Goal: Task Accomplishment & Management: Manage account settings

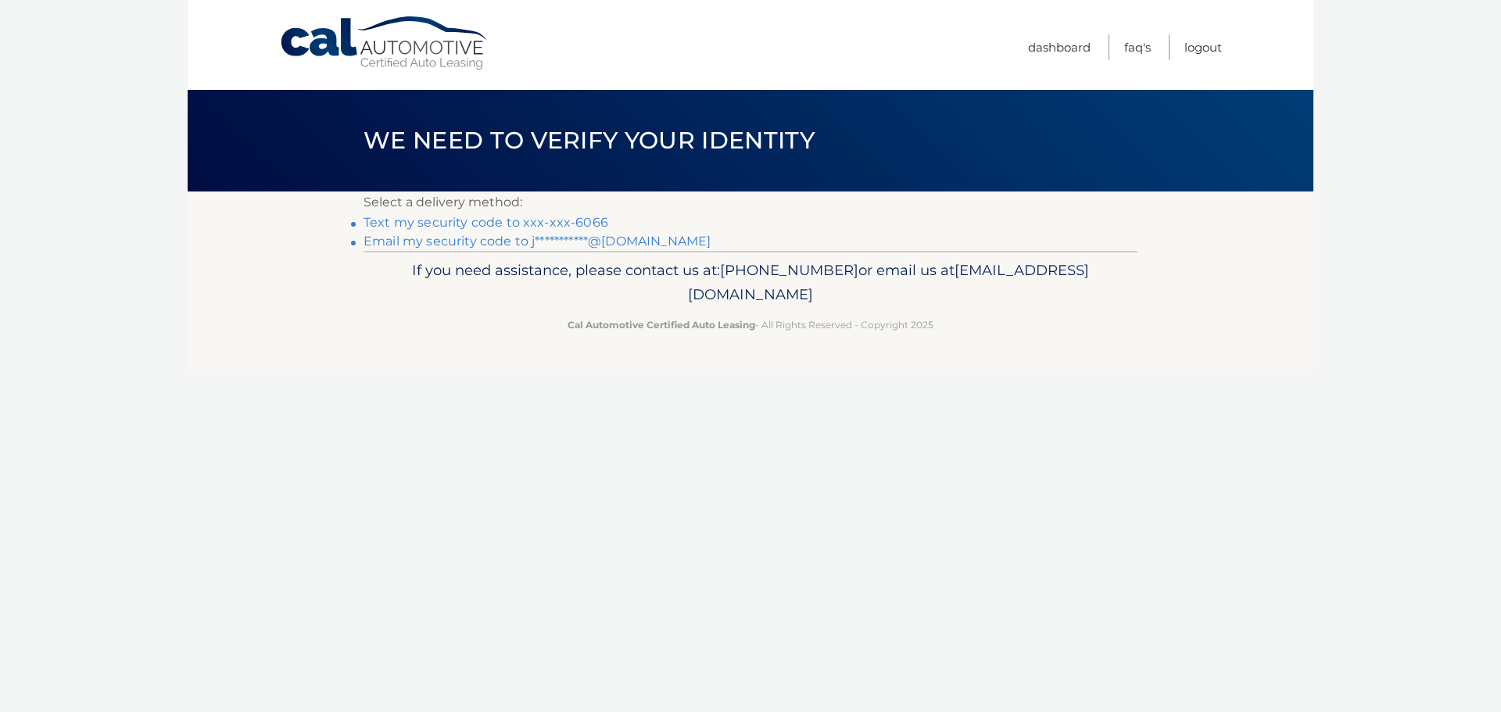
click at [574, 222] on link "Text my security code to xxx-xxx-6066" at bounding box center [486, 222] width 245 height 15
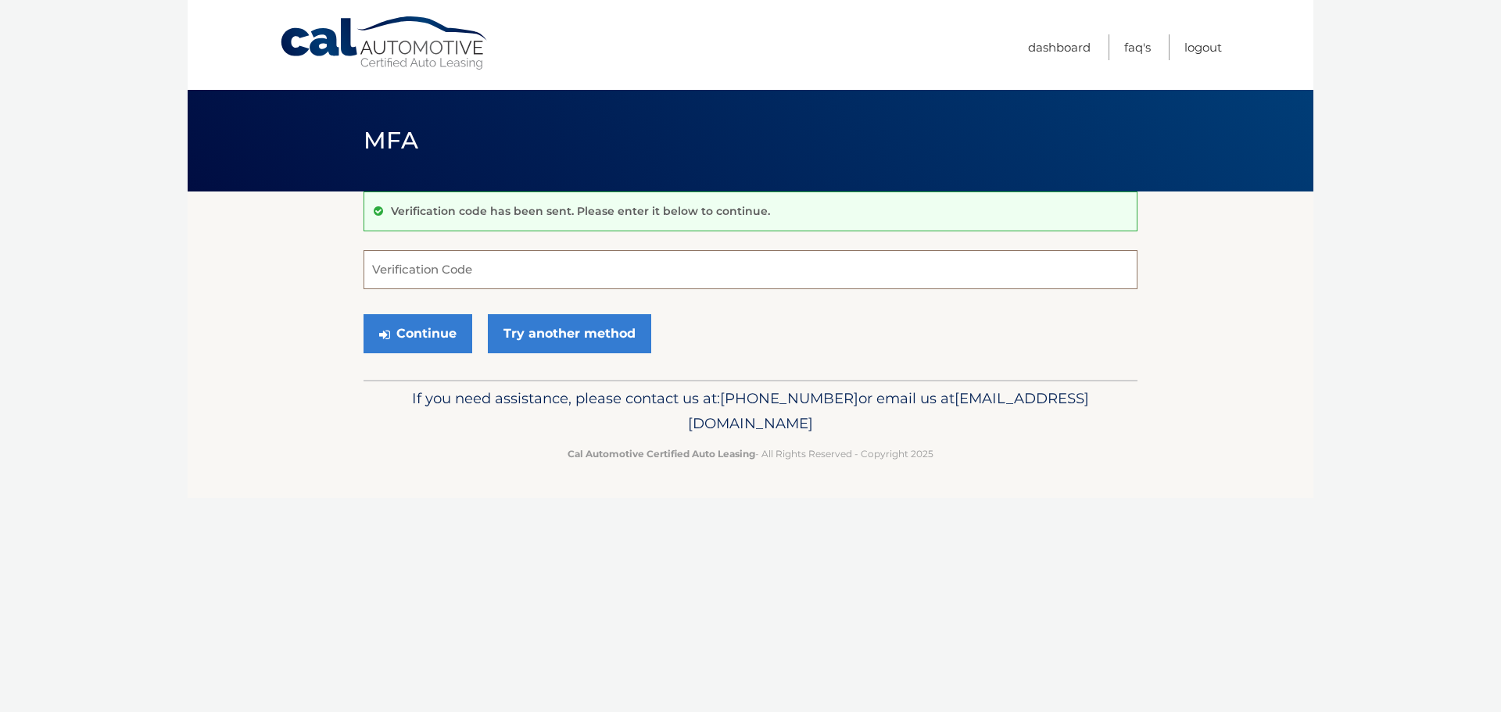
click at [482, 276] on input "Verification Code" at bounding box center [751, 269] width 774 height 39
type input "419159"
click at [400, 324] on button "Continue" at bounding box center [418, 333] width 109 height 39
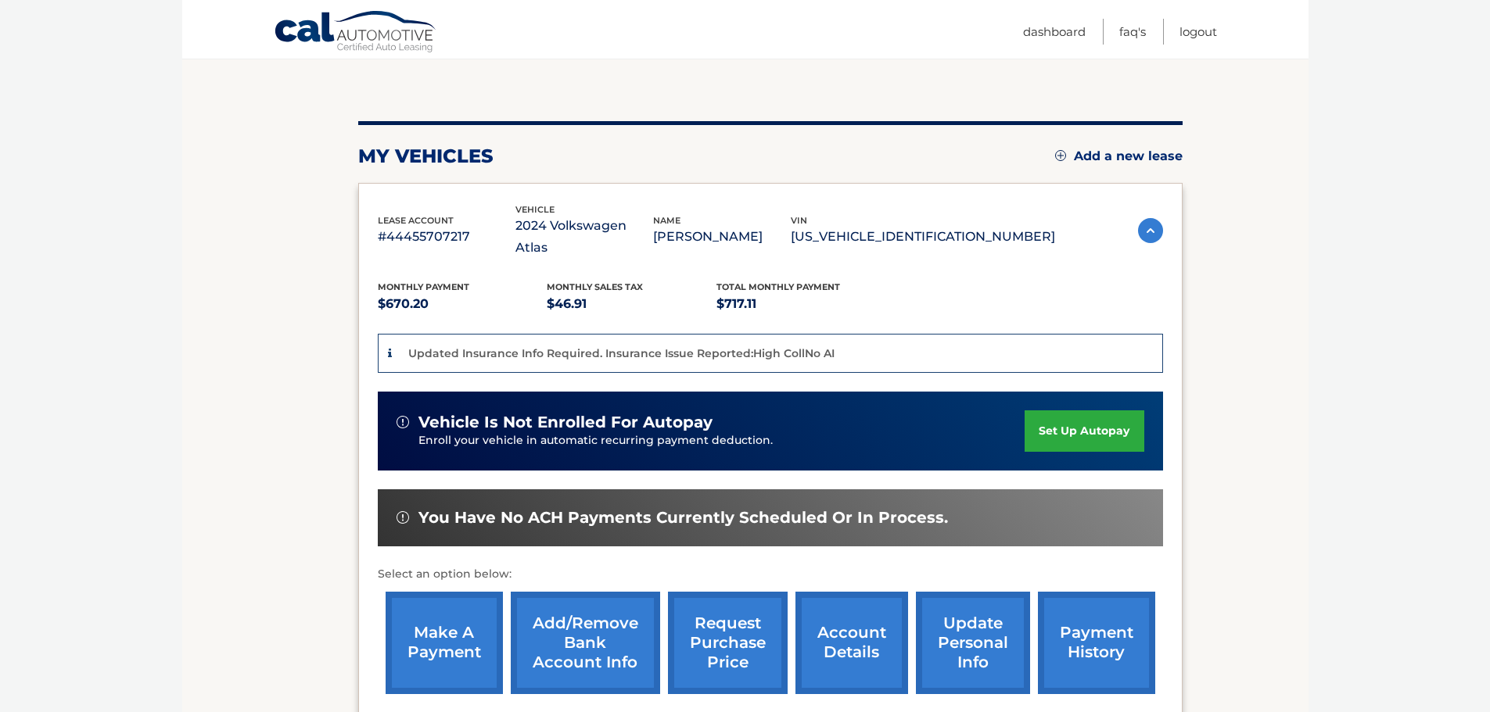
scroll to position [294, 0]
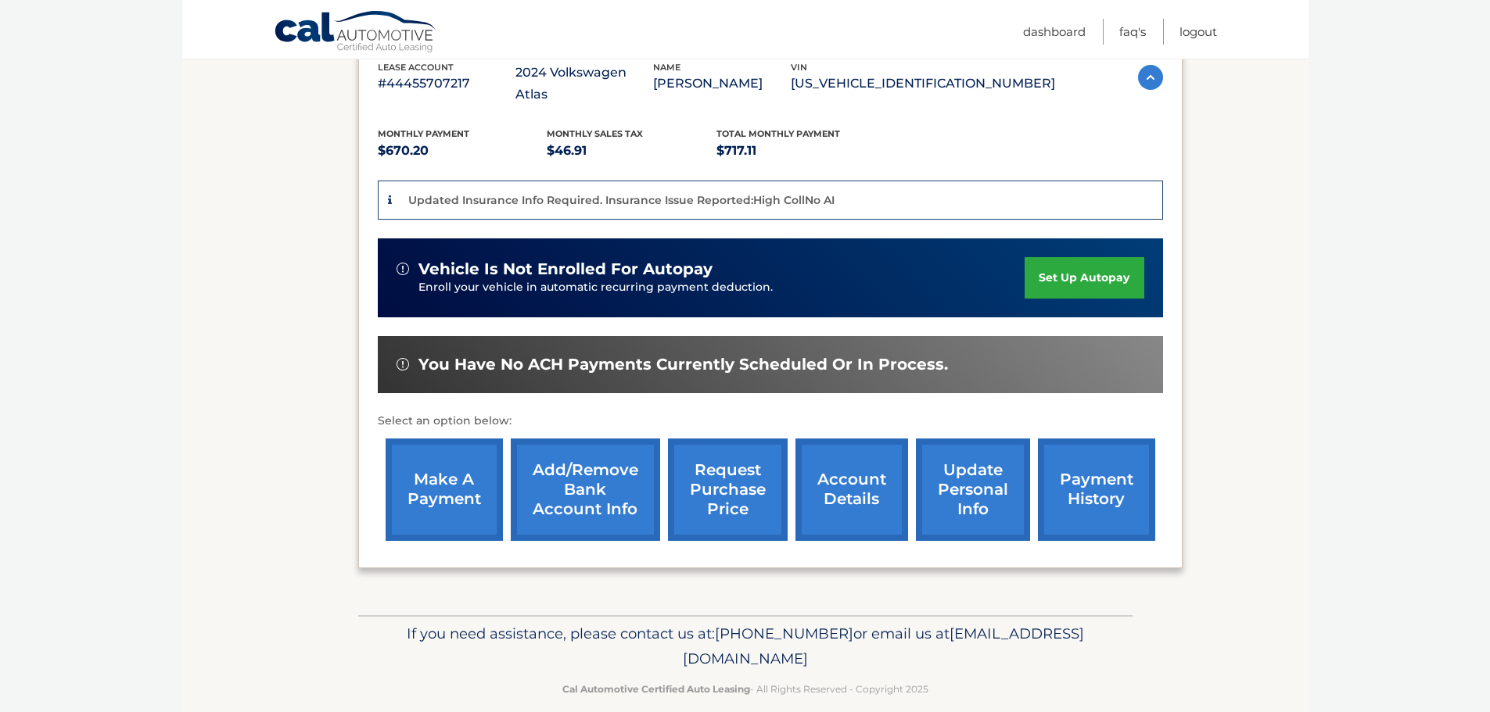
click at [443, 467] on link "make a payment" at bounding box center [443, 490] width 117 height 102
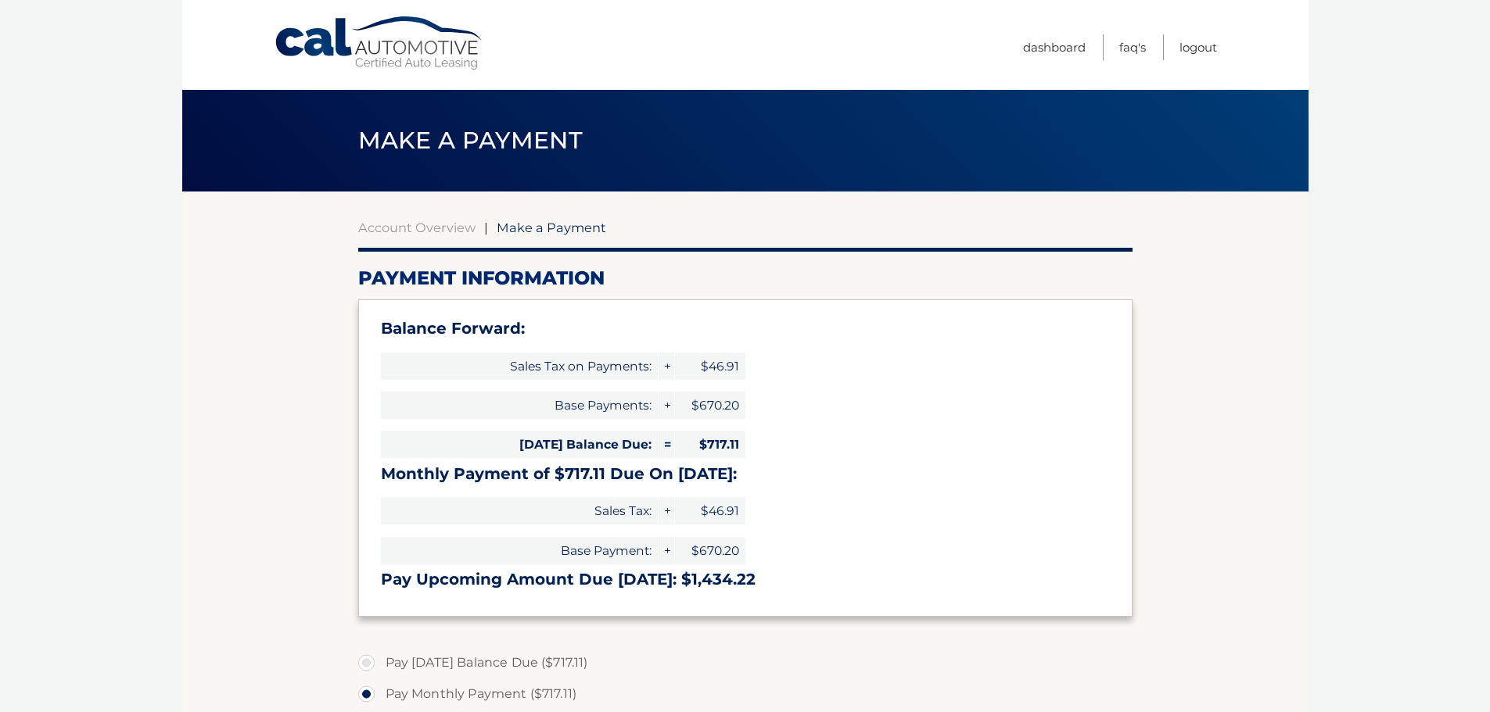
select select "MzM5MjljMjItYzQxOS00MTYxLWI1NzktYjljNjM3NmRiZmQ5"
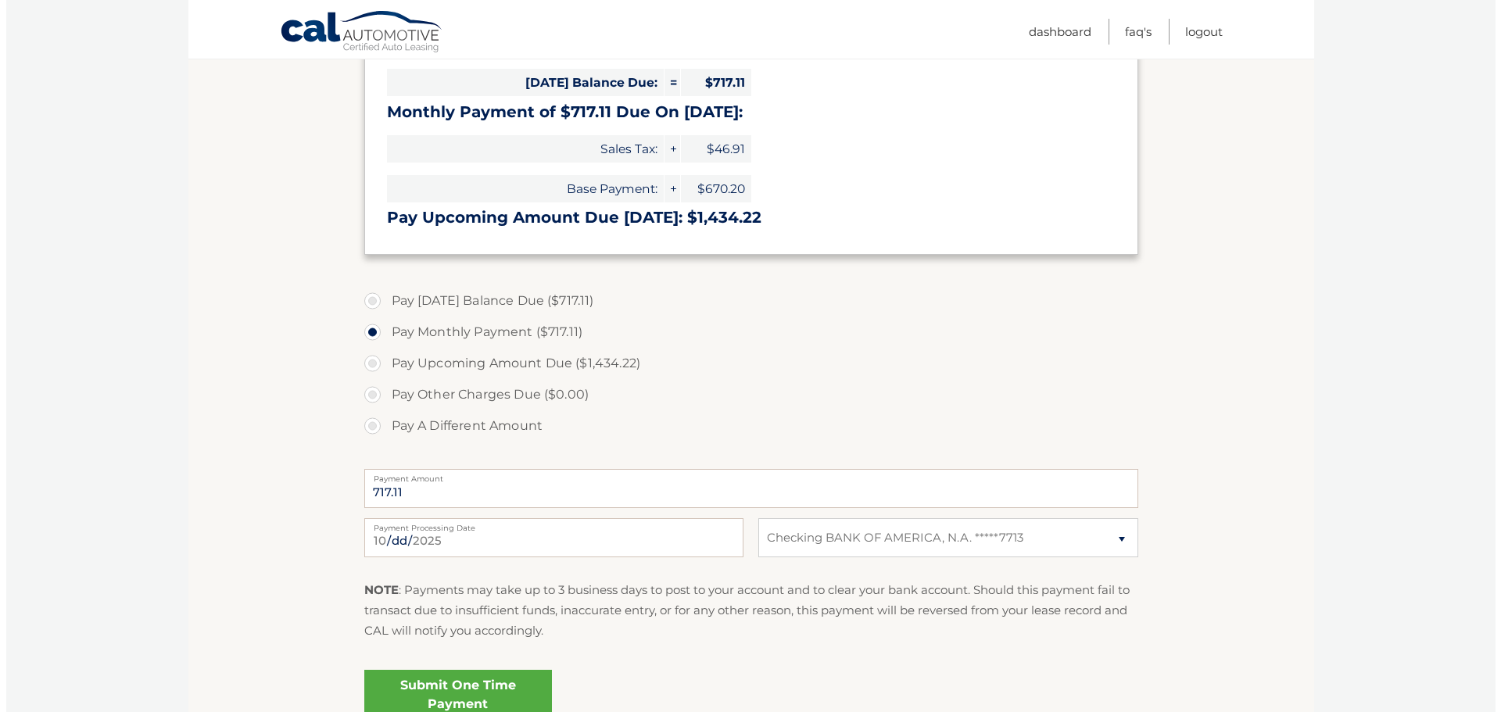
scroll to position [511, 0]
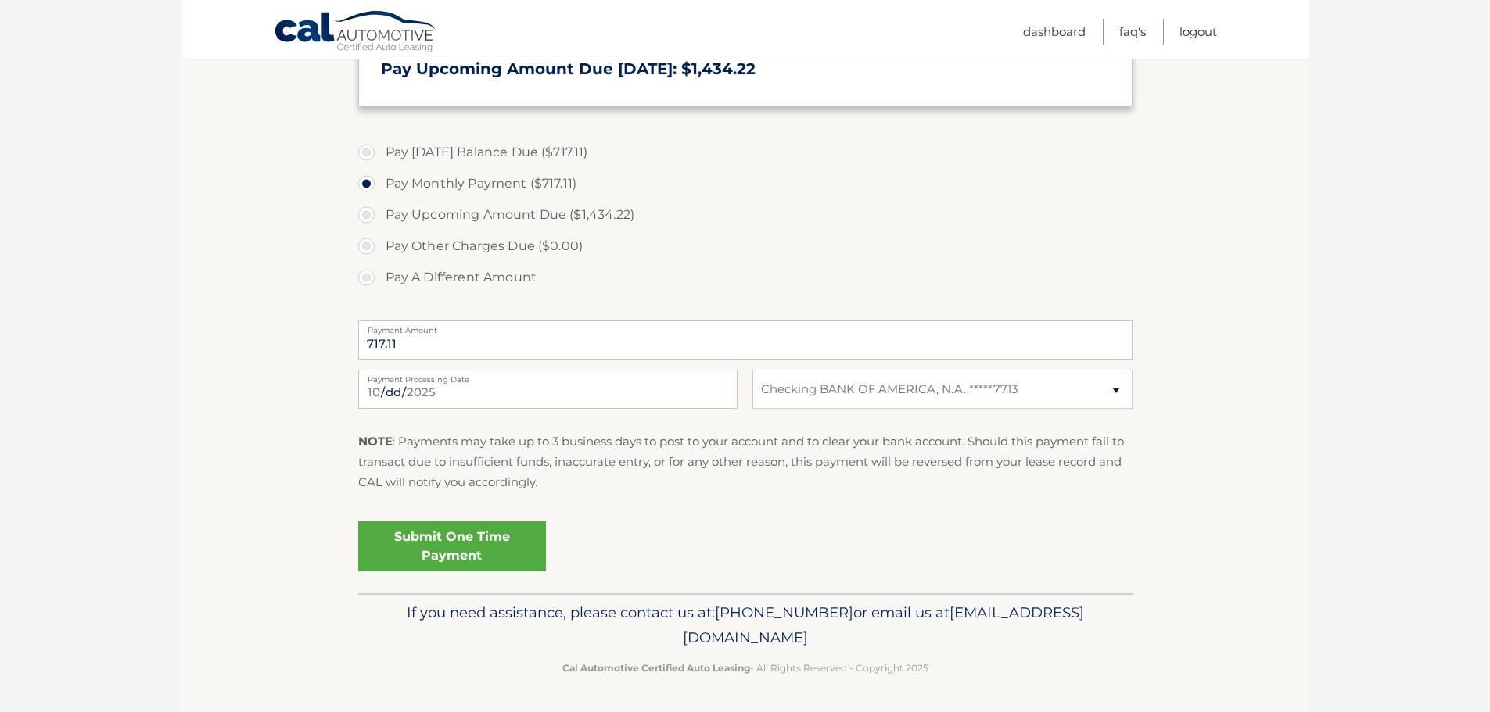
click at [495, 536] on link "Submit One Time Payment" at bounding box center [452, 547] width 188 height 50
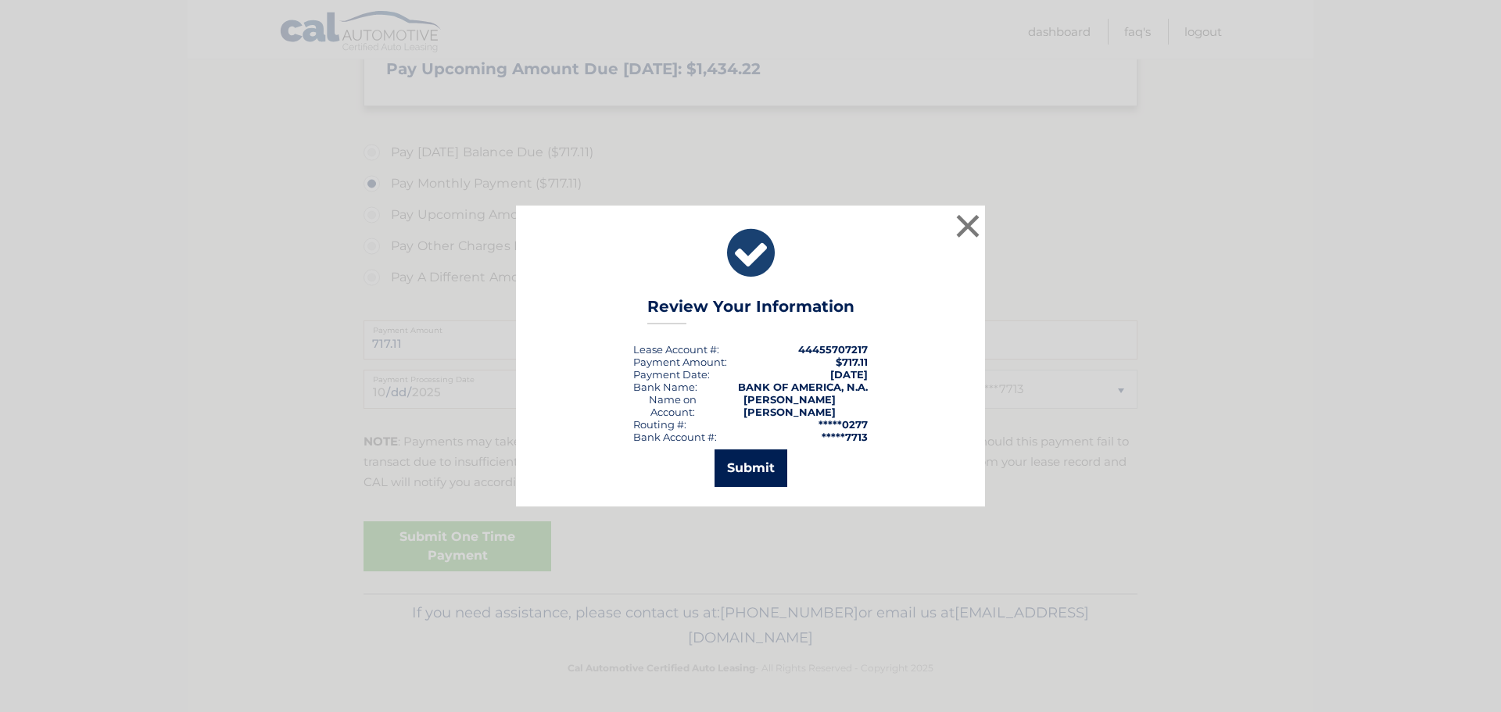
click at [776, 453] on button "Submit" at bounding box center [751, 469] width 73 height 38
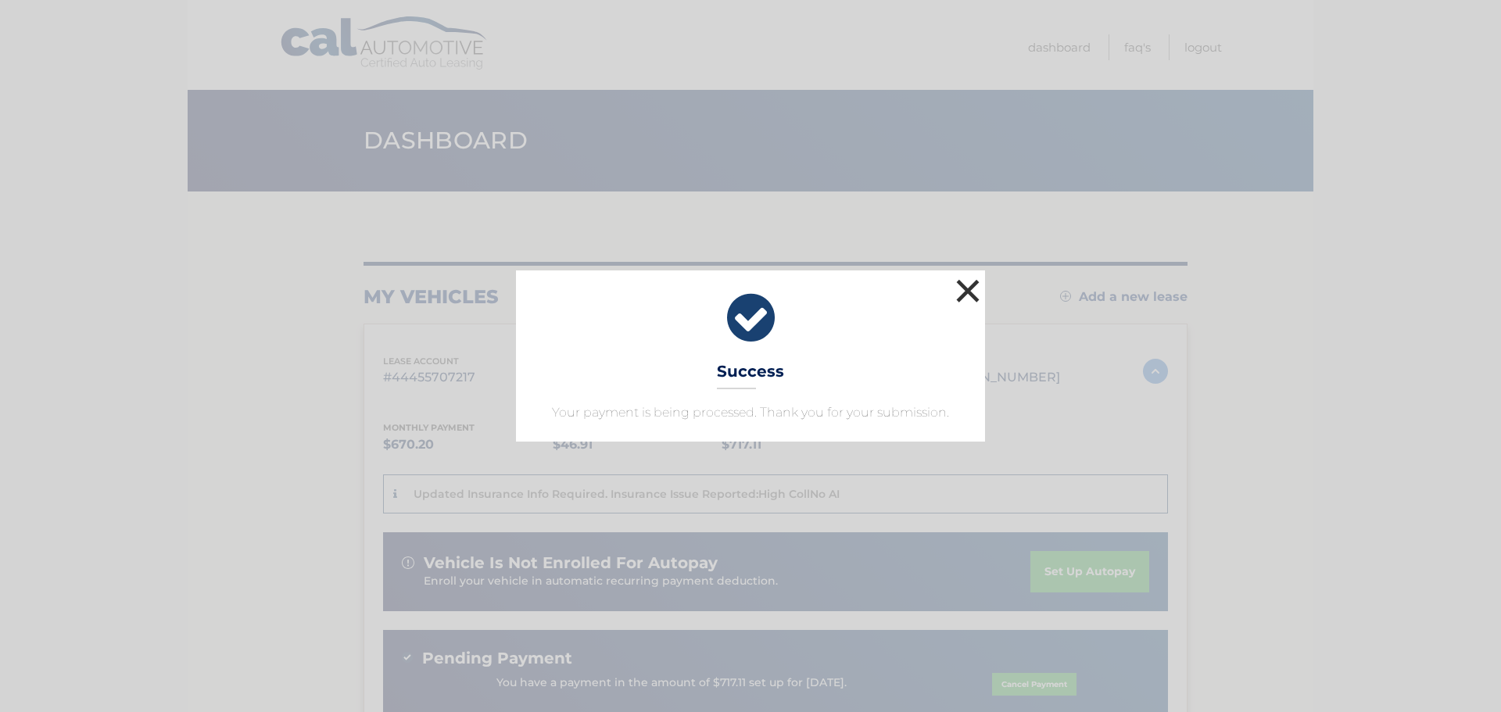
click at [966, 288] on button "×" at bounding box center [967, 290] width 31 height 31
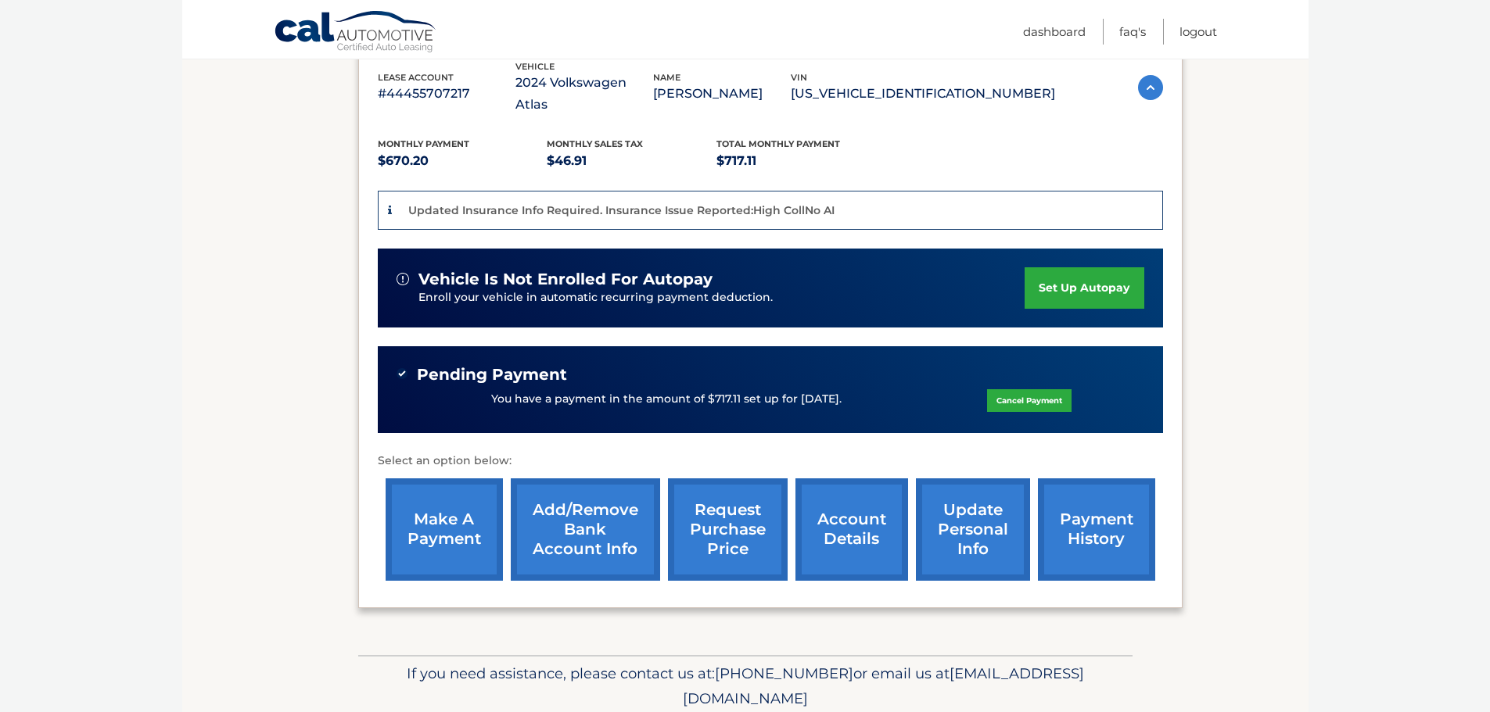
scroll to position [313, 0]
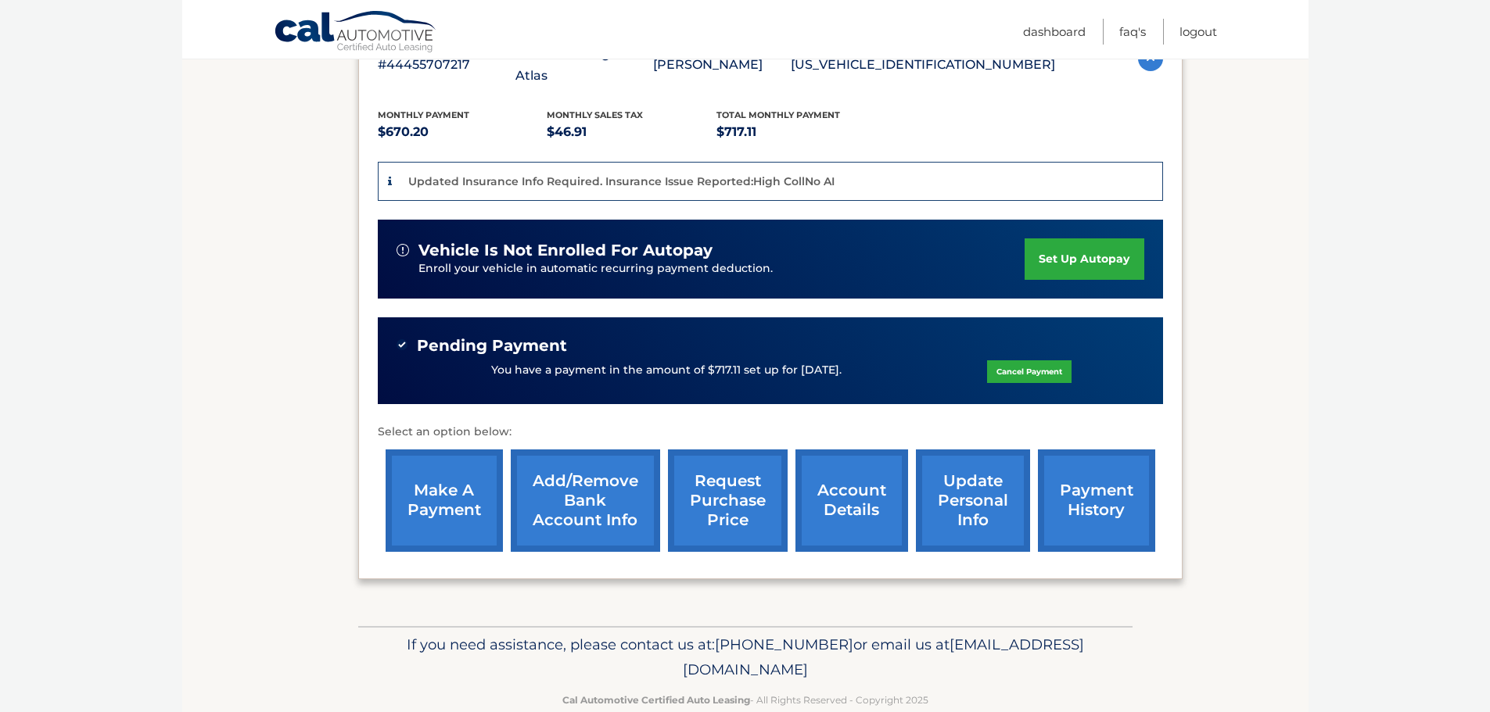
click at [1065, 242] on link "set up autopay" at bounding box center [1083, 258] width 119 height 41
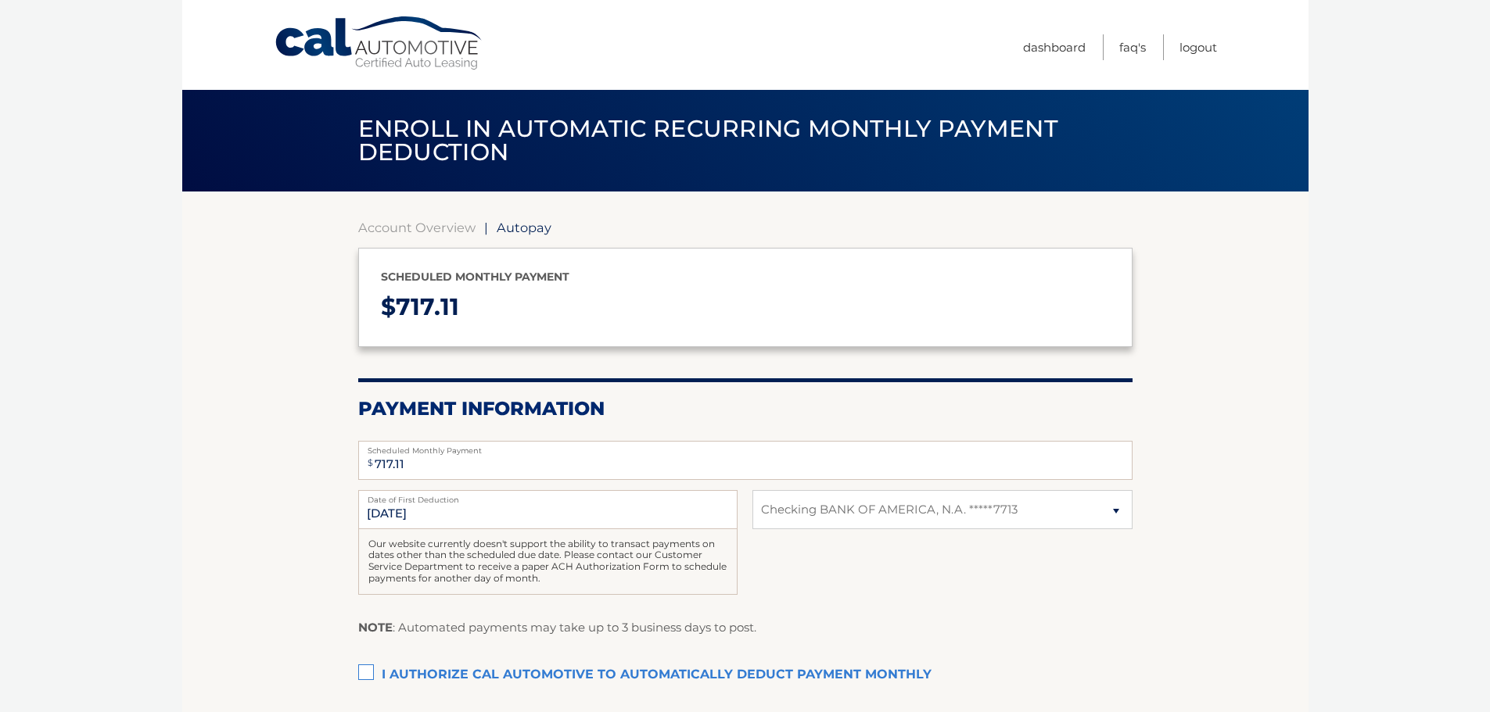
select select "MzM5MjljMjItYzQxOS00MTYxLWI1NzktYjljNjM3NmRiZmQ5"
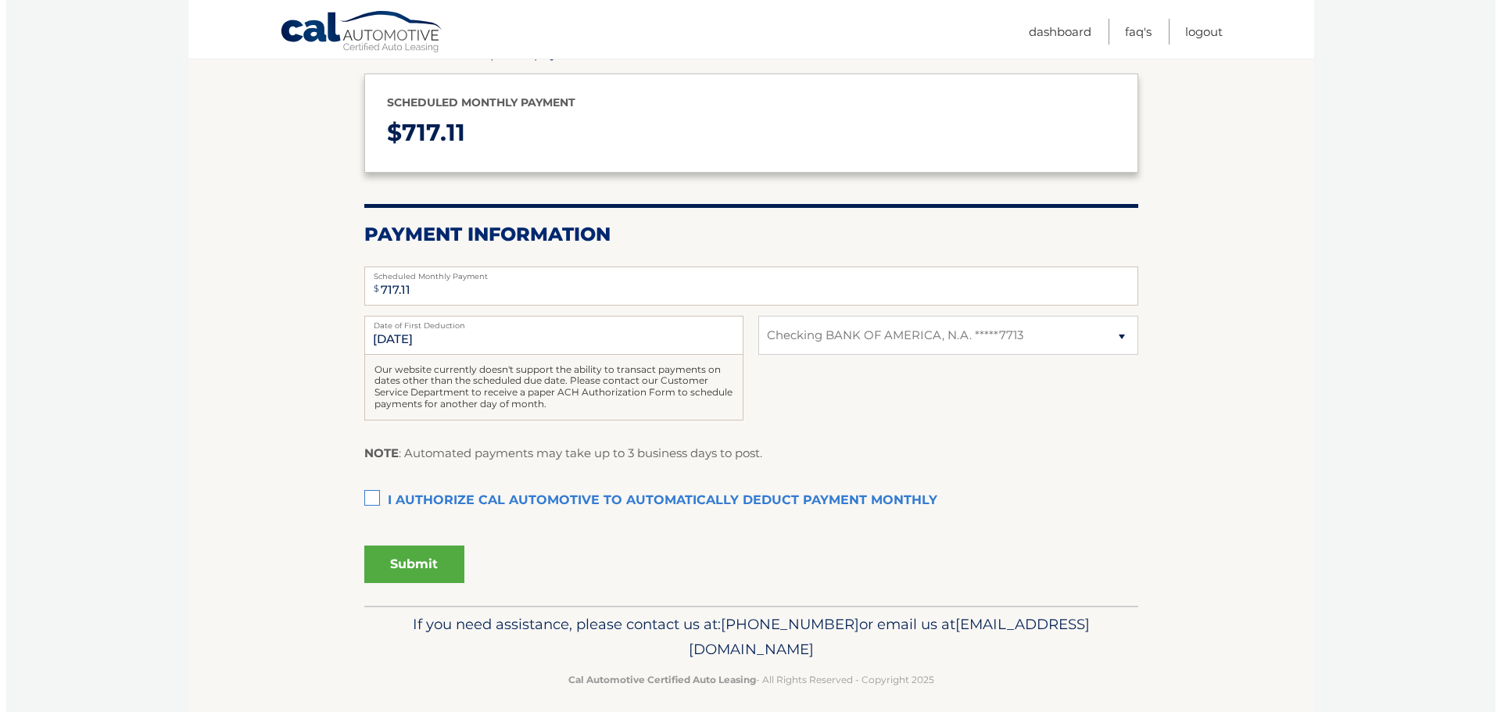
scroll to position [186, 0]
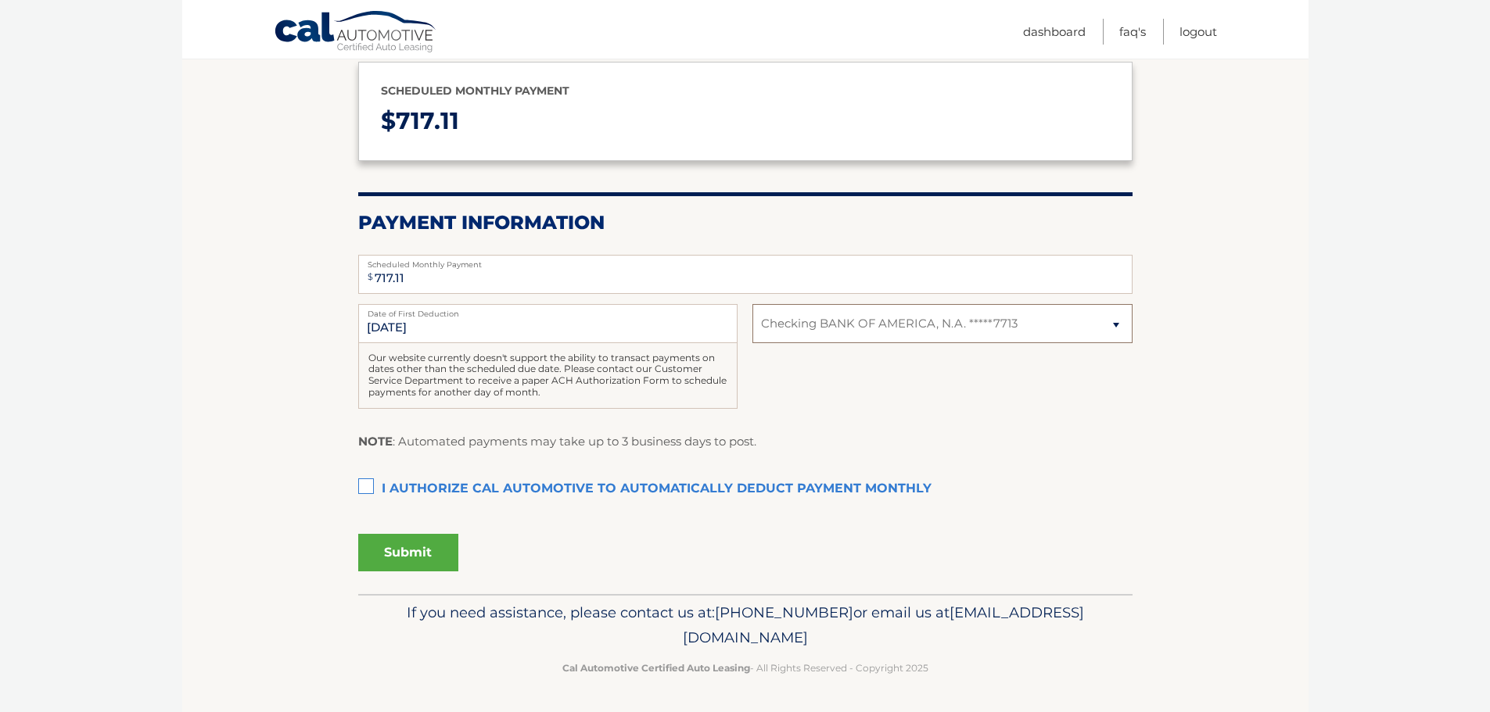
click at [914, 317] on select "Select Bank Account Checking BANK OF AMERICA, N.A. *****7713" at bounding box center [941, 323] width 379 height 39
click at [816, 416] on div "11/1/2025 Date of First Deduction Our website currently doesn't support the abi…" at bounding box center [745, 365] width 774 height 122
click at [364, 484] on label "I authorize cal automotive to automatically deduct payment monthly This checkbo…" at bounding box center [745, 489] width 774 height 31
click at [0, 0] on input "I authorize cal automotive to automatically deduct payment monthly This checkbo…" at bounding box center [0, 0] width 0 height 0
click at [403, 559] on button "Submit" at bounding box center [408, 553] width 100 height 38
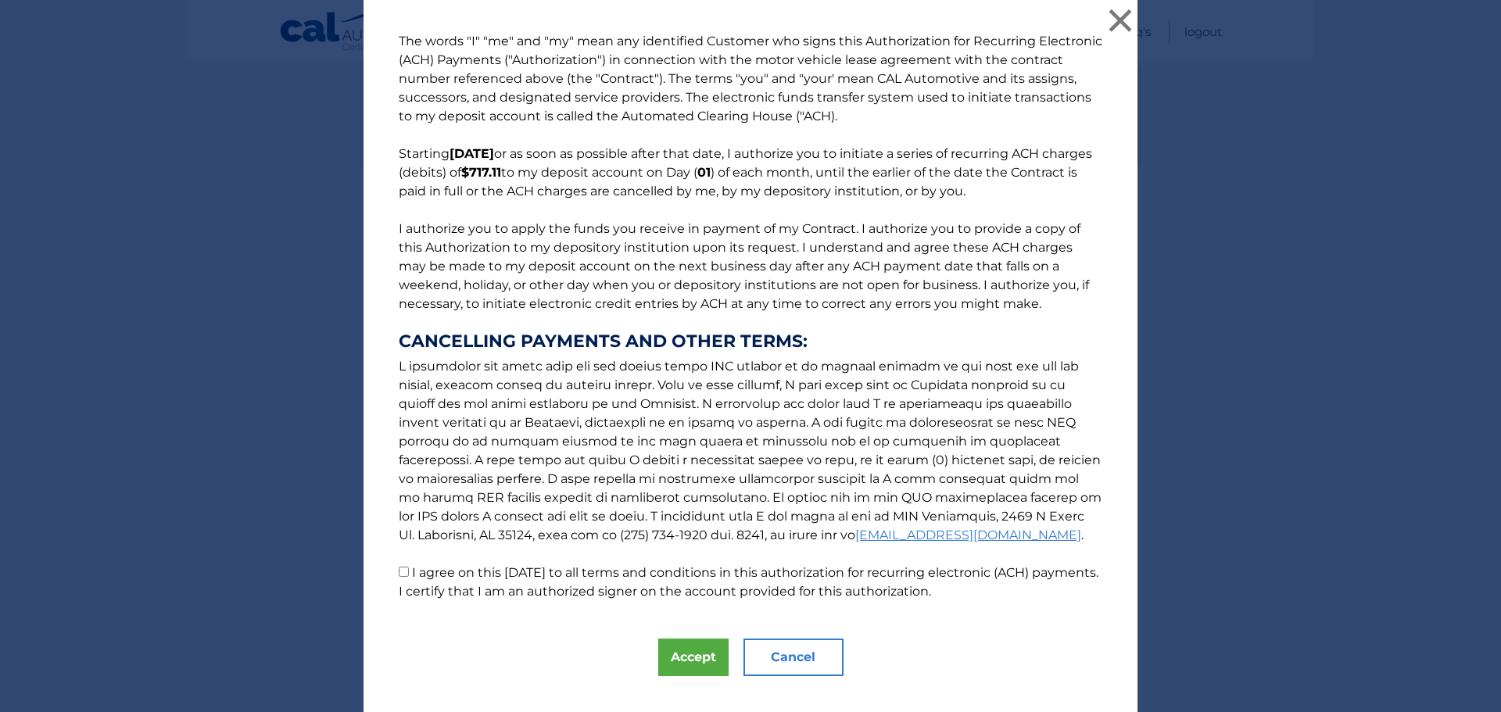
click at [672, 679] on div "The words "I" "me" and "my" mean any identified Customer who signs this Authori…" at bounding box center [751, 369] width 774 height 739
click at [676, 663] on button "Accept" at bounding box center [693, 658] width 70 height 38
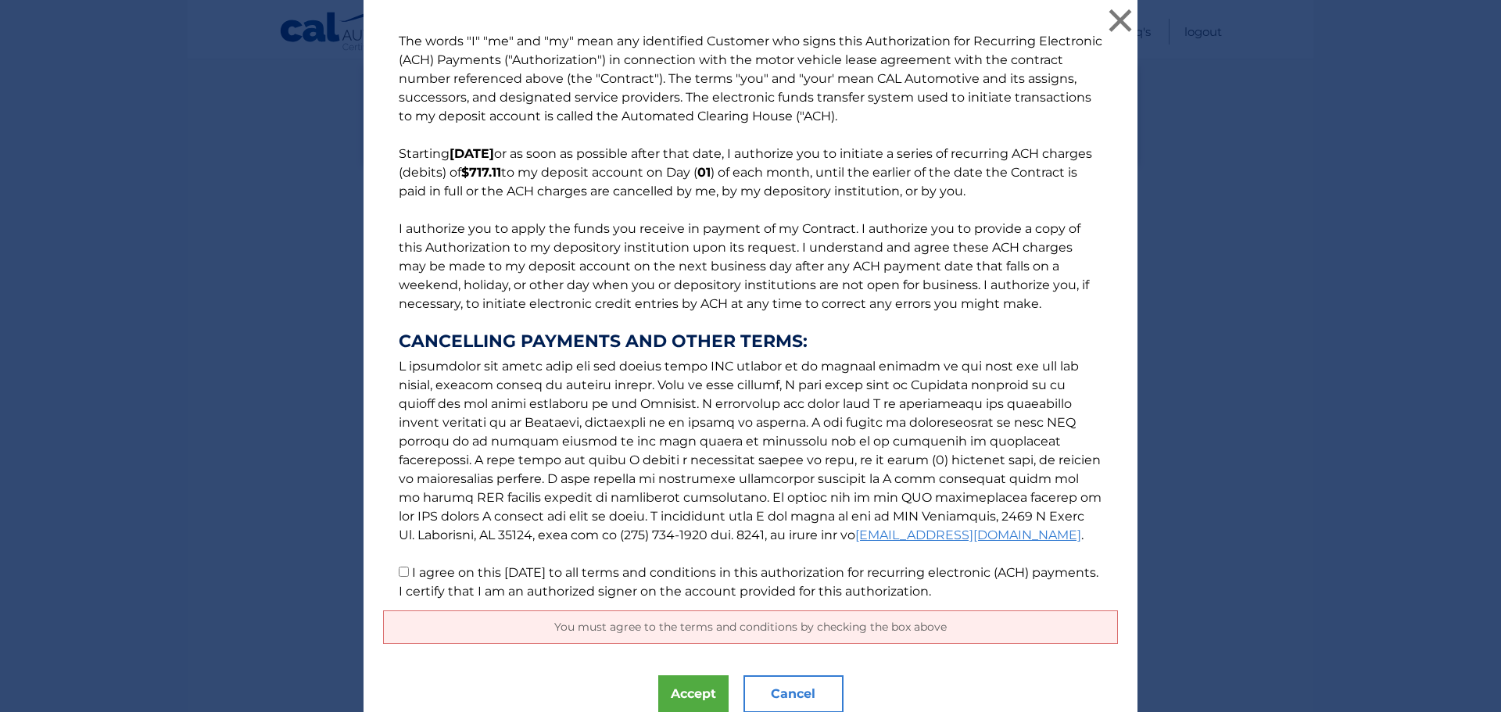
click at [399, 569] on input "I agree on this 10/02/2025 to all terms and conditions in this authorization fo…" at bounding box center [404, 572] width 10 height 10
checkbox input "true"
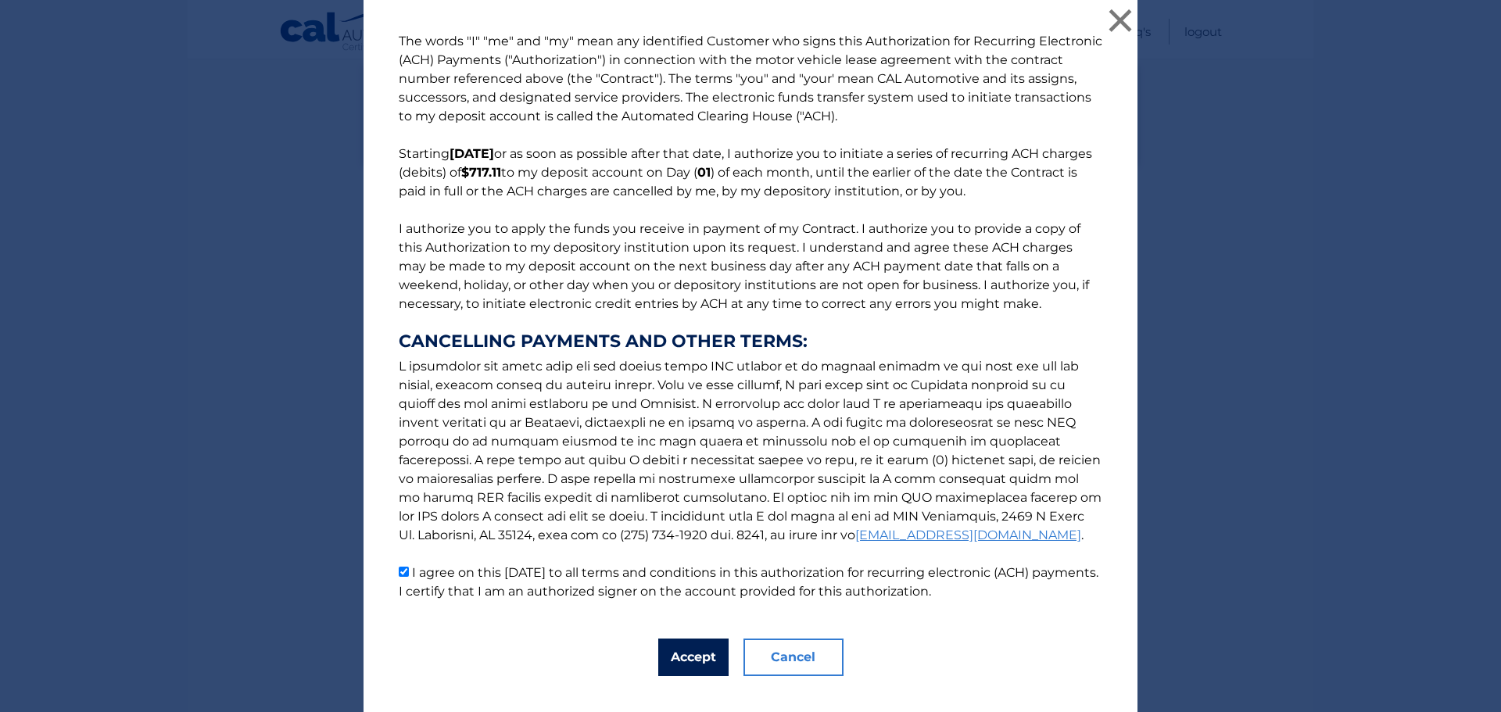
click at [684, 657] on button "Accept" at bounding box center [693, 658] width 70 height 38
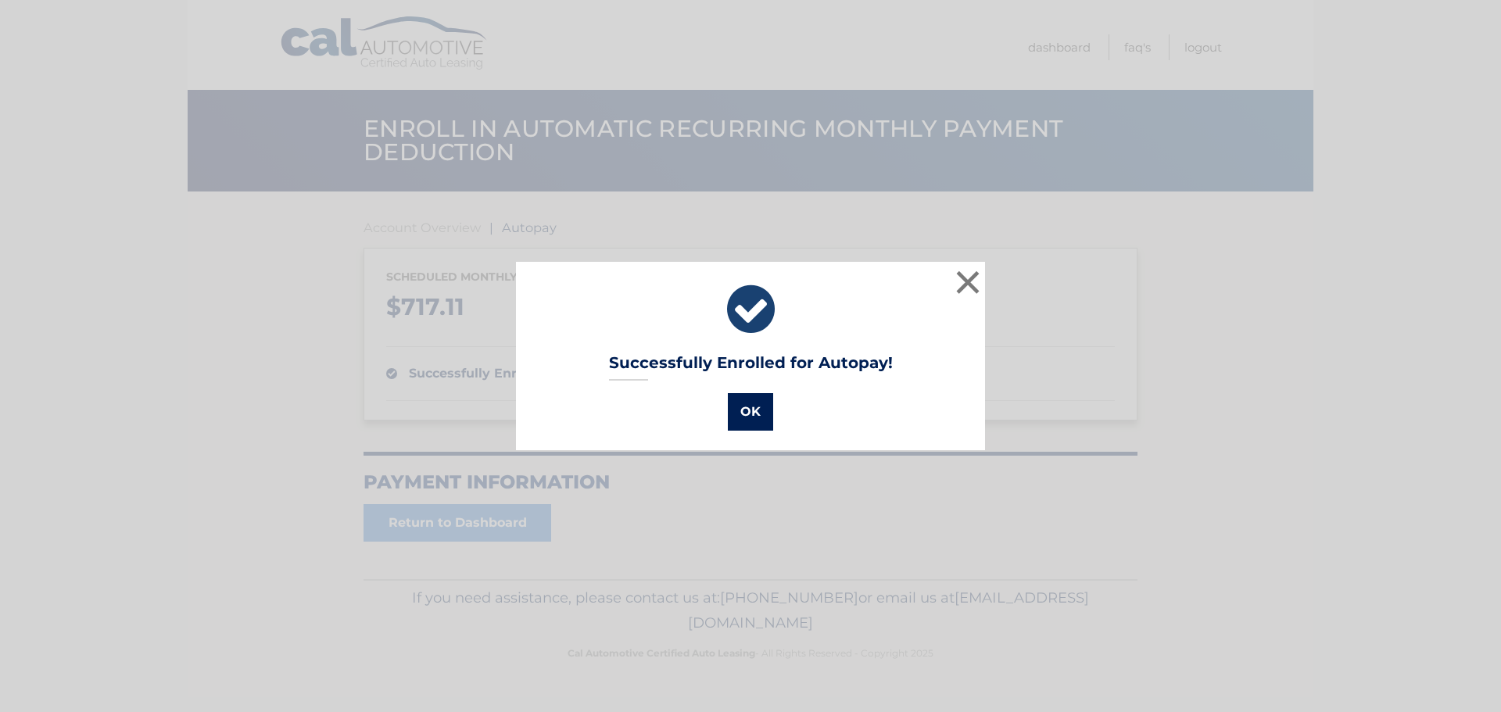
click at [743, 406] on button "OK" at bounding box center [750, 412] width 45 height 38
